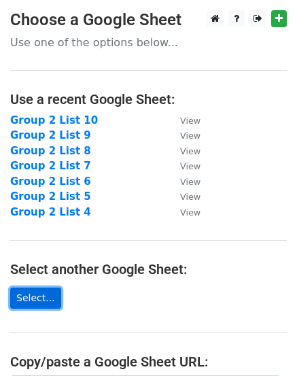
click at [24, 299] on link "Select..." at bounding box center [35, 298] width 51 height 21
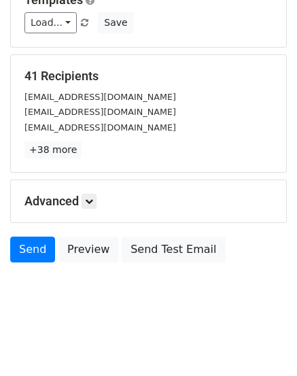
scroll to position [152, 0]
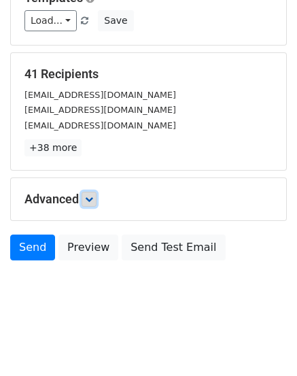
click at [93, 197] on icon at bounding box center [89, 199] width 8 height 8
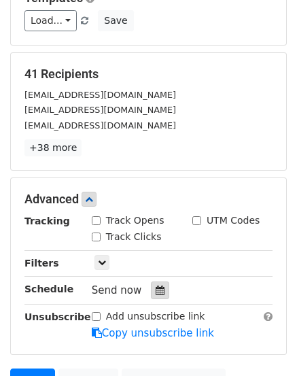
click at [156, 289] on icon at bounding box center [160, 291] width 9 height 10
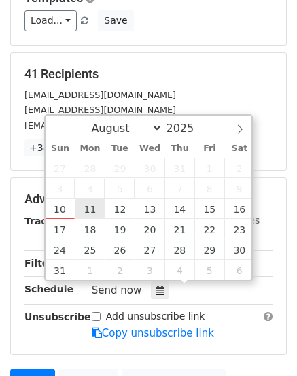
type input "2025-08-11 12:00"
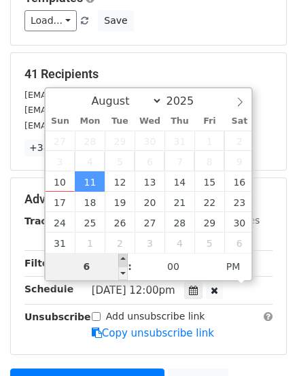
type input "06"
type input "2025-08-11 18:00"
click at [123, 260] on span at bounding box center [123, 260] width 10 height 14
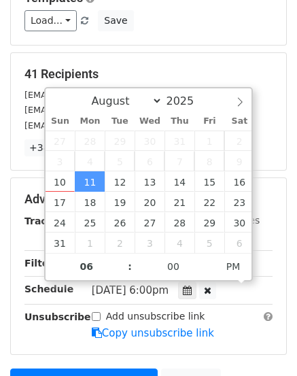
click at [288, 295] on main "New Campaign Daily emails left: 50 Google Sheet: Group 2 List 11 Variables Copy…" at bounding box center [148, 146] width 297 height 576
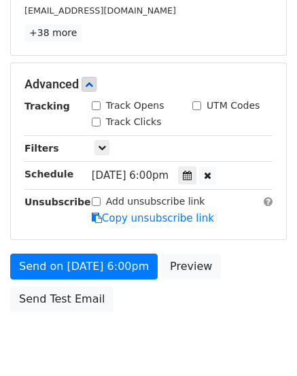
scroll to position [318, 0]
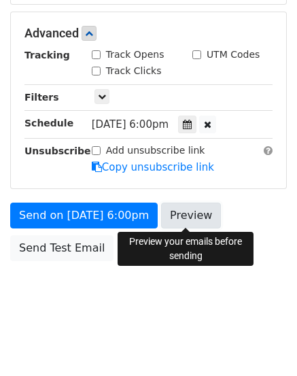
click at [178, 212] on link "Preview" at bounding box center [191, 216] width 60 height 26
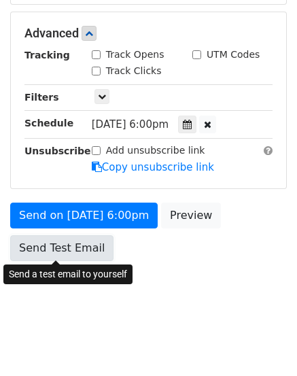
click at [44, 251] on link "Send Test Email" at bounding box center [61, 248] width 103 height 26
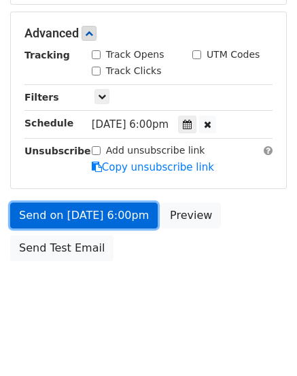
click at [35, 216] on link "Send on Aug 11 at 6:00pm" at bounding box center [84, 216] width 148 height 26
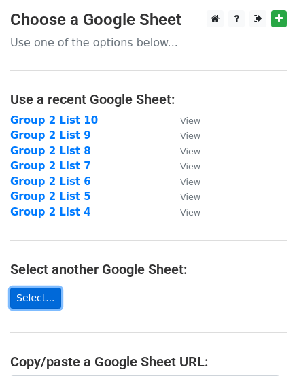
click at [28, 299] on link "Select..." at bounding box center [35, 298] width 51 height 21
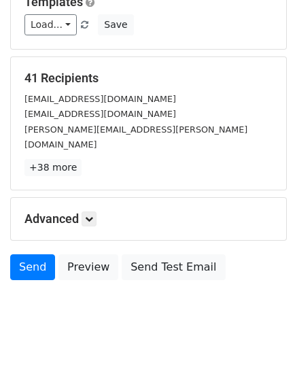
scroll to position [152, 0]
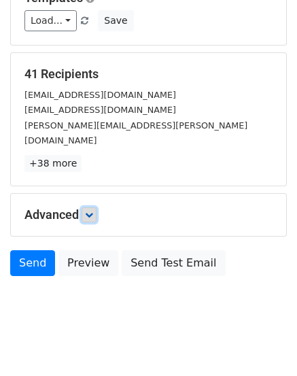
click at [88, 211] on icon at bounding box center [89, 215] width 8 height 8
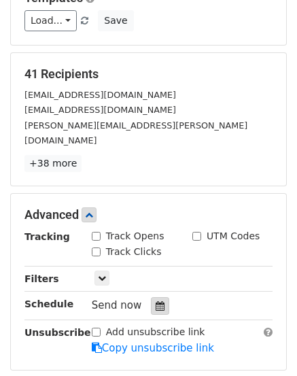
click at [156, 301] on icon at bounding box center [160, 306] width 9 height 10
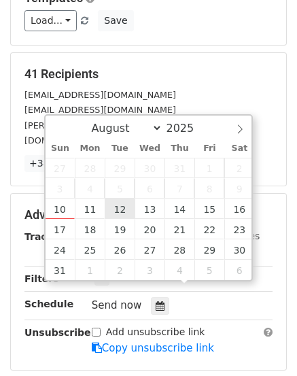
type input "2025-08-12 12:00"
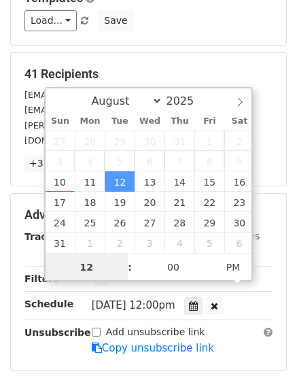
scroll to position [1, 0]
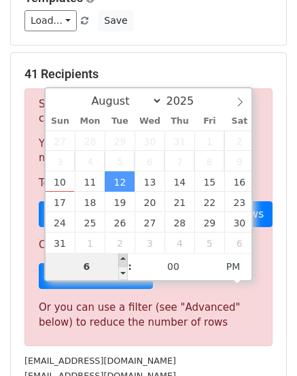
type input "06"
type input "2025-08-12 18:00"
click at [122, 261] on span at bounding box center [123, 260] width 10 height 14
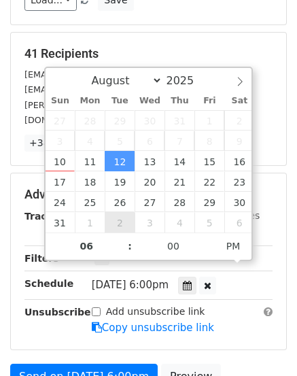
scroll to position [220, 0]
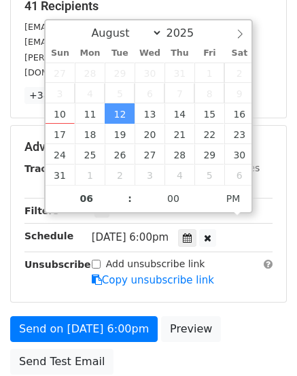
click at [267, 283] on div "Advanced Tracking Track Opens UTM Codes Track Clicks Filters Only include sprea…" at bounding box center [148, 214] width 275 height 176
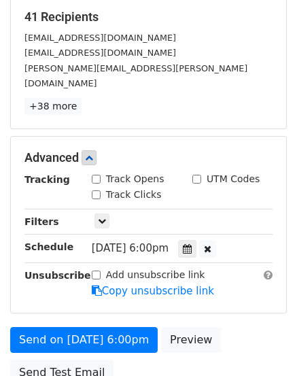
scroll to position [272, 0]
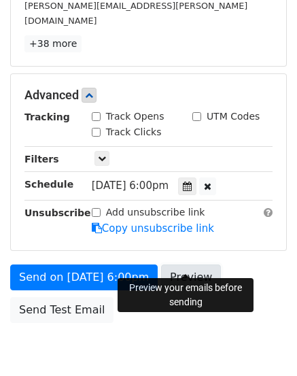
click at [188, 265] on link "Preview" at bounding box center [191, 278] width 60 height 26
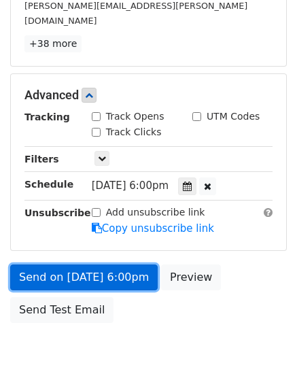
click at [53, 265] on link "Send on Aug 12 at 6:00pm" at bounding box center [84, 278] width 148 height 26
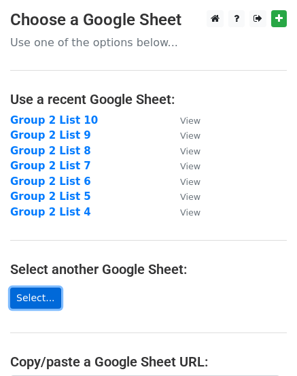
click at [33, 296] on link "Select..." at bounding box center [35, 298] width 51 height 21
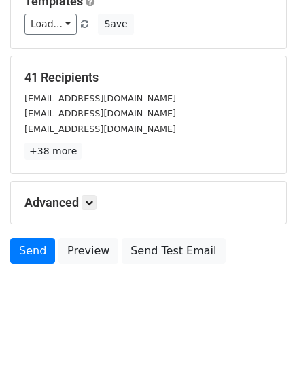
scroll to position [152, 0]
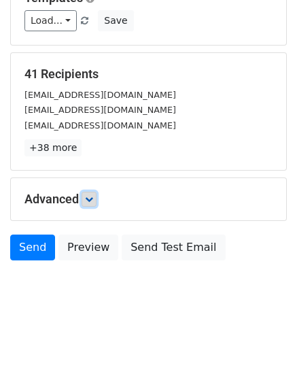
click at [92, 199] on icon at bounding box center [89, 199] width 8 height 8
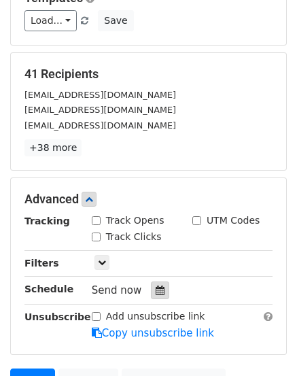
click at [151, 288] on div at bounding box center [160, 291] width 18 height 18
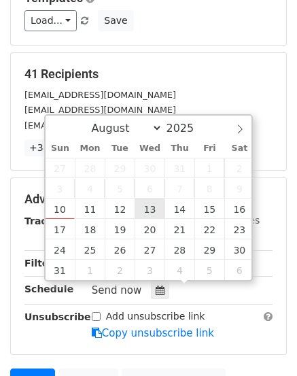
type input "2025-08-13 12:00"
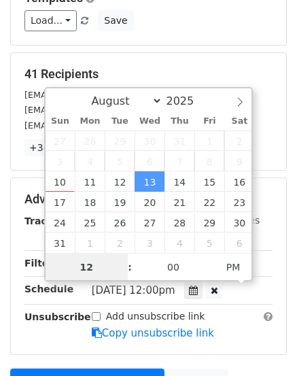
scroll to position [1, 0]
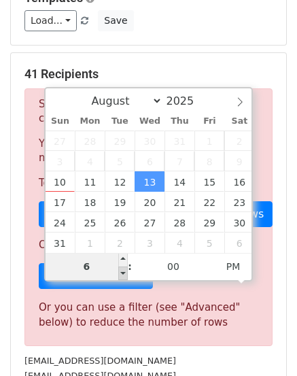
type input "06"
type input "2025-08-13 18:00"
click at [120, 277] on span at bounding box center [123, 274] width 10 height 14
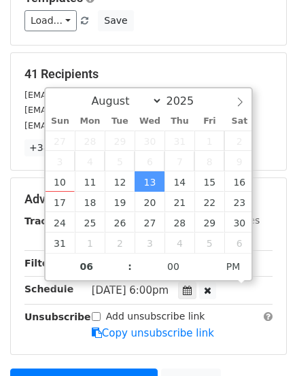
click at [290, 300] on main "New Campaign Daily emails left: 50 Google Sheet: Group 2 List 13 Variables Copy…" at bounding box center [148, 146] width 297 height 576
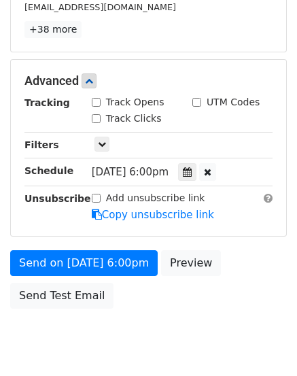
scroll to position [288, 0]
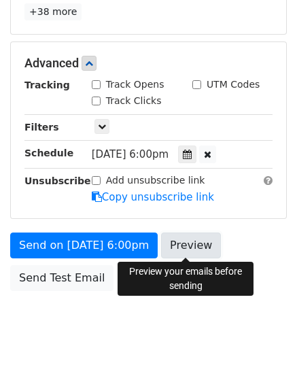
click at [184, 245] on link "Preview" at bounding box center [191, 246] width 60 height 26
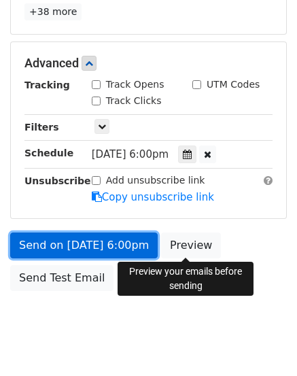
click at [42, 247] on link "Send on Aug 13 at 6:00pm" at bounding box center [84, 246] width 148 height 26
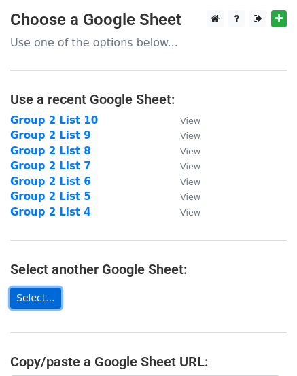
click at [24, 297] on link "Select..." at bounding box center [35, 298] width 51 height 21
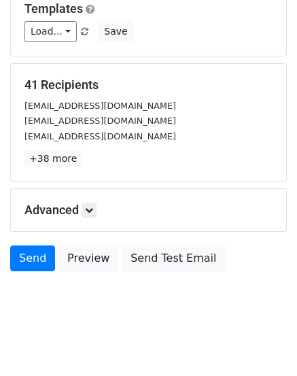
scroll to position [152, 0]
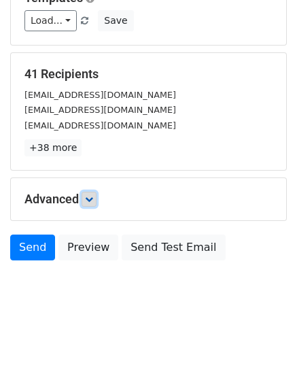
click at [88, 204] on link at bounding box center [89, 199] width 15 height 15
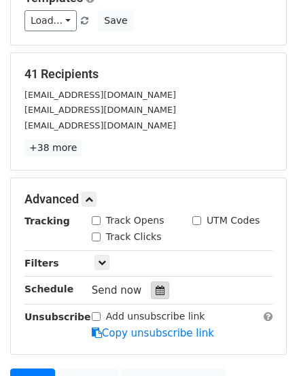
click at [156, 291] on icon at bounding box center [160, 291] width 9 height 10
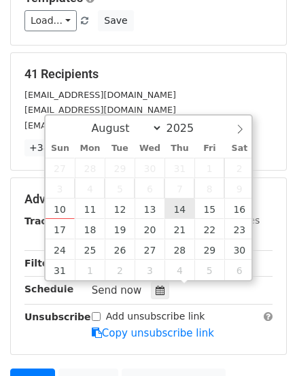
type input "2025-08-14 12:00"
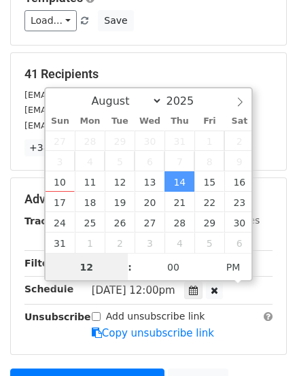
scroll to position [1, 0]
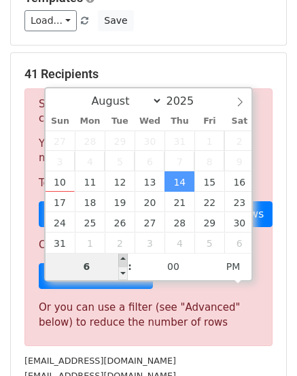
type input "06"
type input "2025-08-14 18:00"
click at [122, 260] on span at bounding box center [123, 260] width 10 height 14
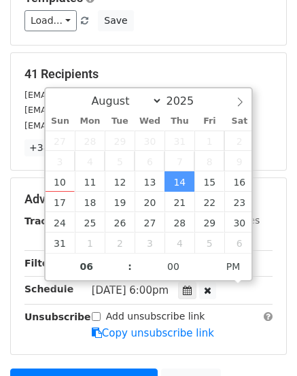
click at [291, 303] on main "New Campaign Daily emails left: 50 Google Sheet: Group 2 List 14 Variables Copy…" at bounding box center [148, 146] width 297 height 576
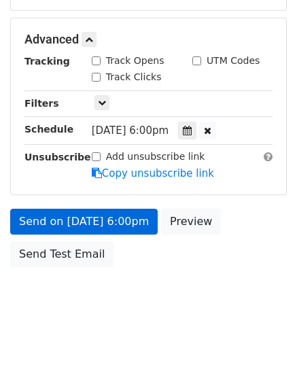
scroll to position [318, 0]
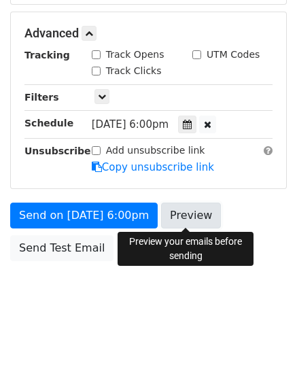
click at [183, 220] on link "Preview" at bounding box center [191, 216] width 60 height 26
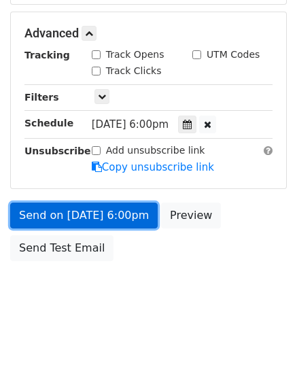
click at [63, 214] on link "Send on Aug 14 at 6:00pm" at bounding box center [84, 216] width 148 height 26
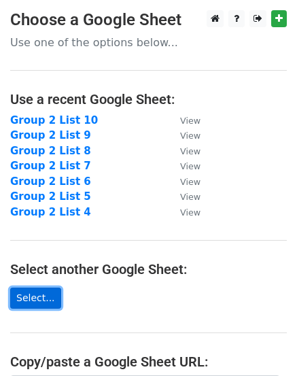
click at [33, 295] on link "Select..." at bounding box center [35, 298] width 51 height 21
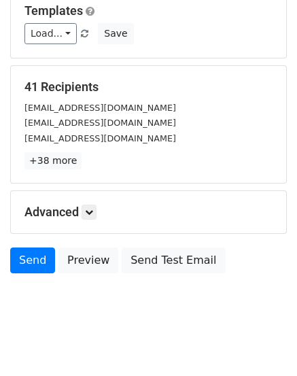
scroll to position [152, 0]
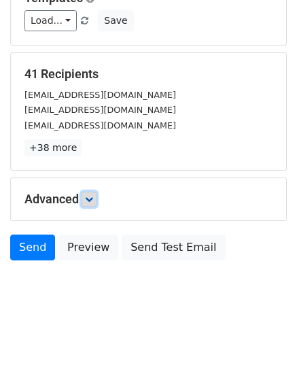
click at [91, 203] on link at bounding box center [89, 199] width 15 height 15
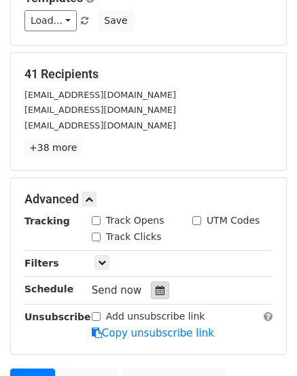
click at [156, 288] on icon at bounding box center [160, 291] width 9 height 10
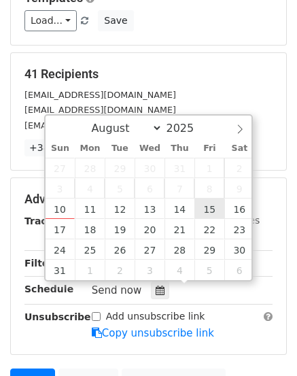
type input "[DATE] 12:00"
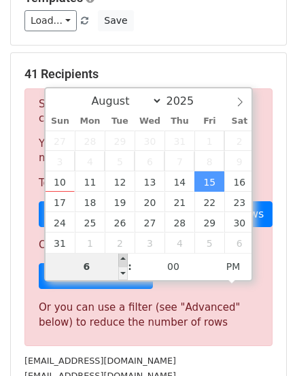
type input "06"
type input "[DATE] 18:00"
click at [124, 264] on span at bounding box center [123, 260] width 10 height 14
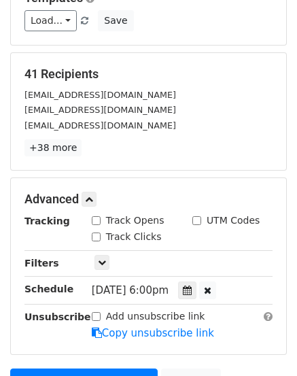
click at [290, 292] on main "New Campaign Daily emails left: 50 Google Sheet: Group 2 List 15 Variables Copy…" at bounding box center [148, 146] width 297 height 576
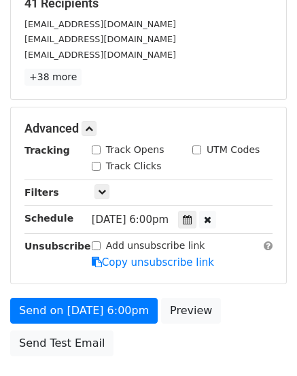
scroll to position [288, 0]
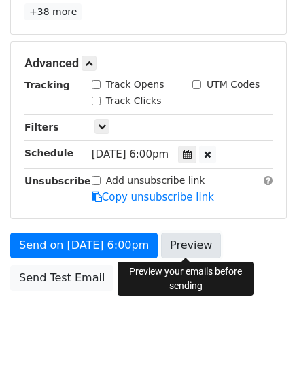
click at [188, 245] on link "Preview" at bounding box center [191, 246] width 60 height 26
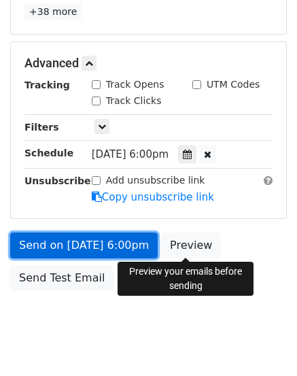
click at [50, 249] on link "Send on [DATE] 6:00pm" at bounding box center [84, 246] width 148 height 26
